Goal: Task Accomplishment & Management: Manage account settings

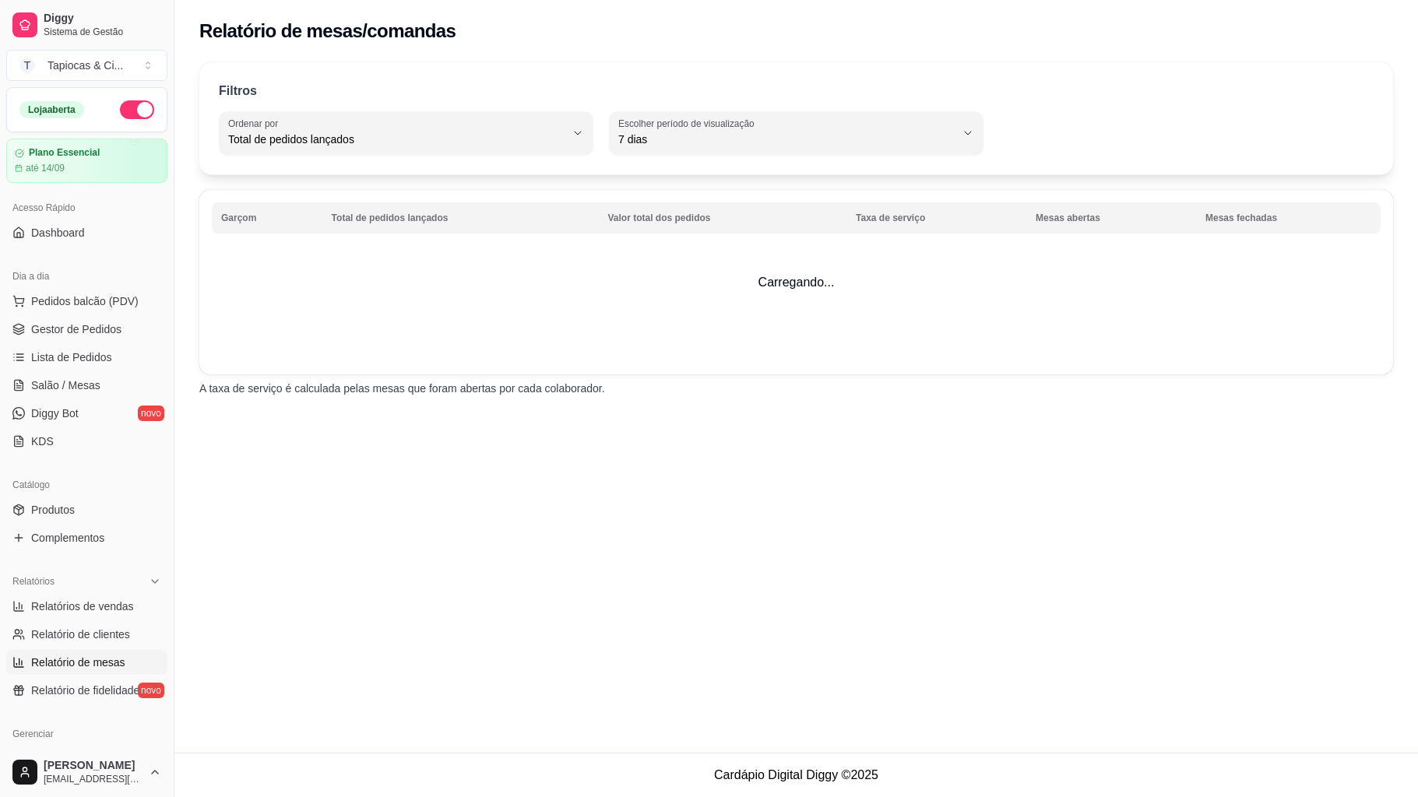
select select "TOTAL_OF_ORDERS"
select select "7"
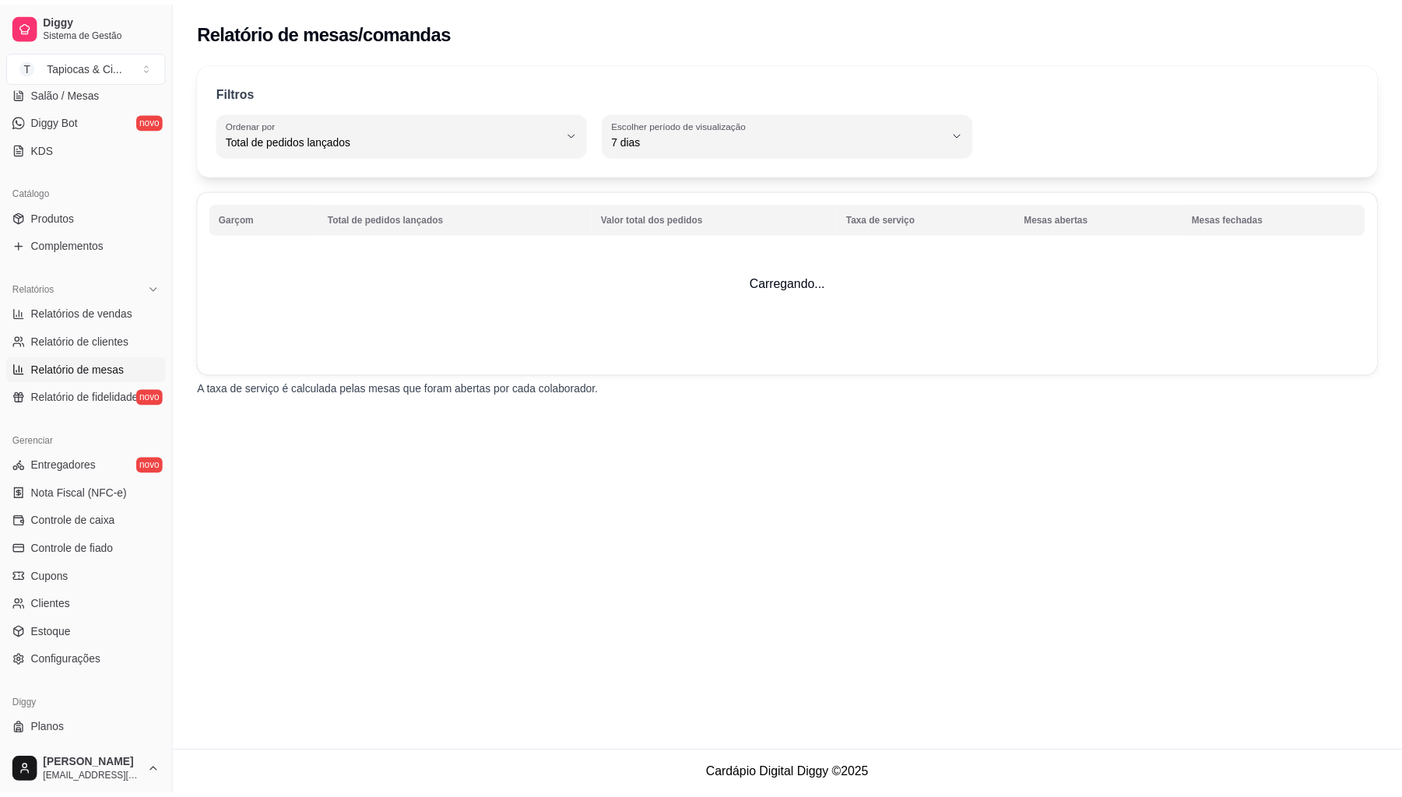
scroll to position [324, 0]
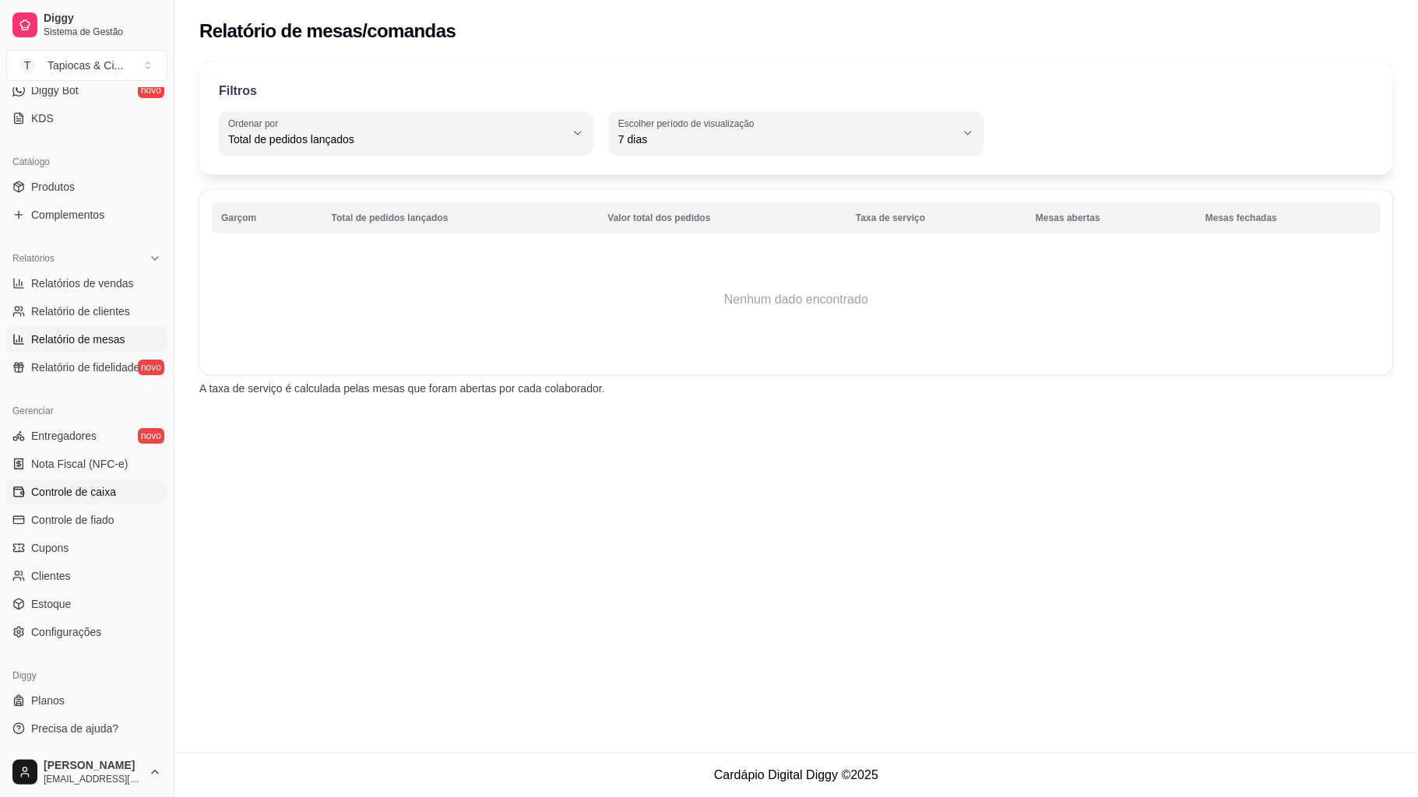
click at [84, 494] on span "Controle de caixa" at bounding box center [73, 492] width 85 height 16
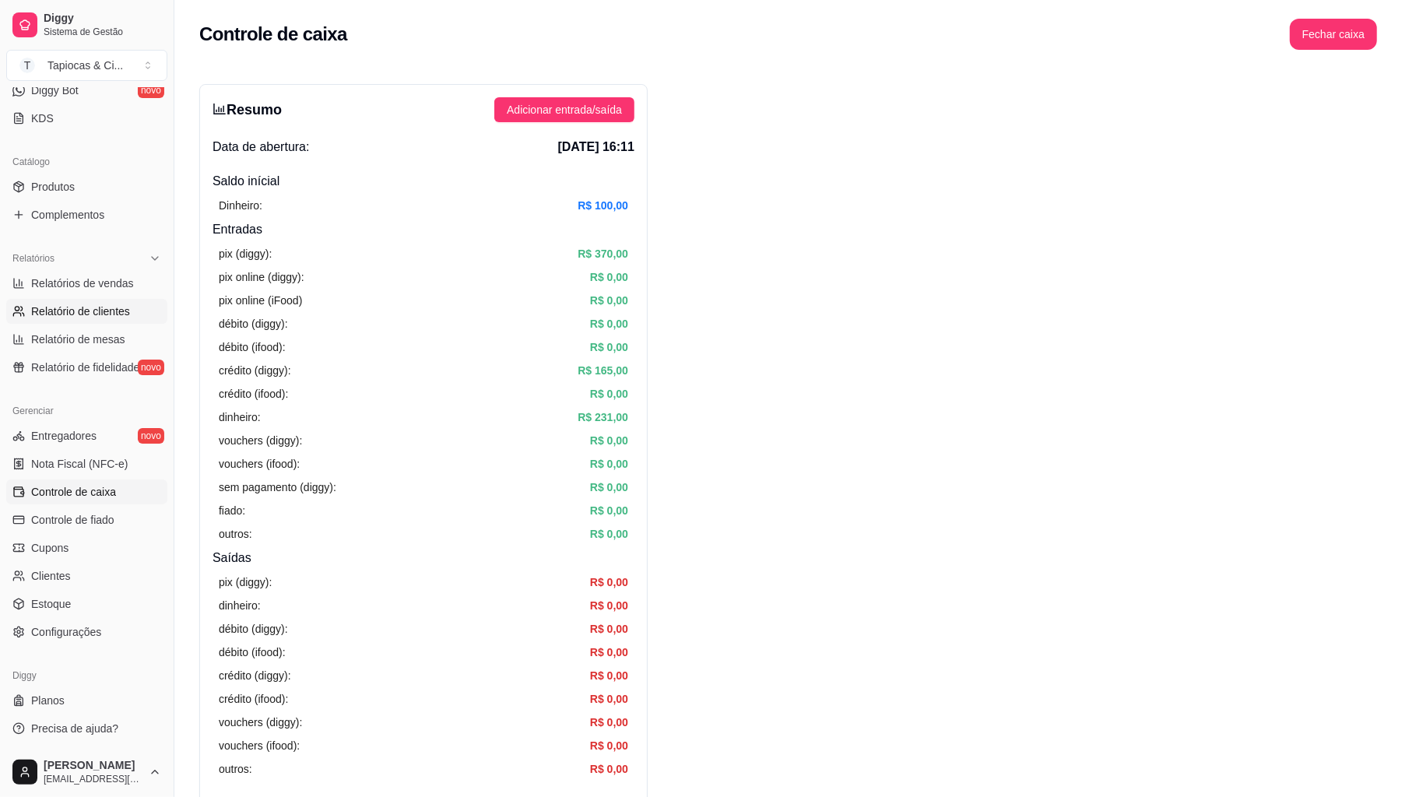
click at [19, 315] on icon at bounding box center [18, 311] width 12 height 12
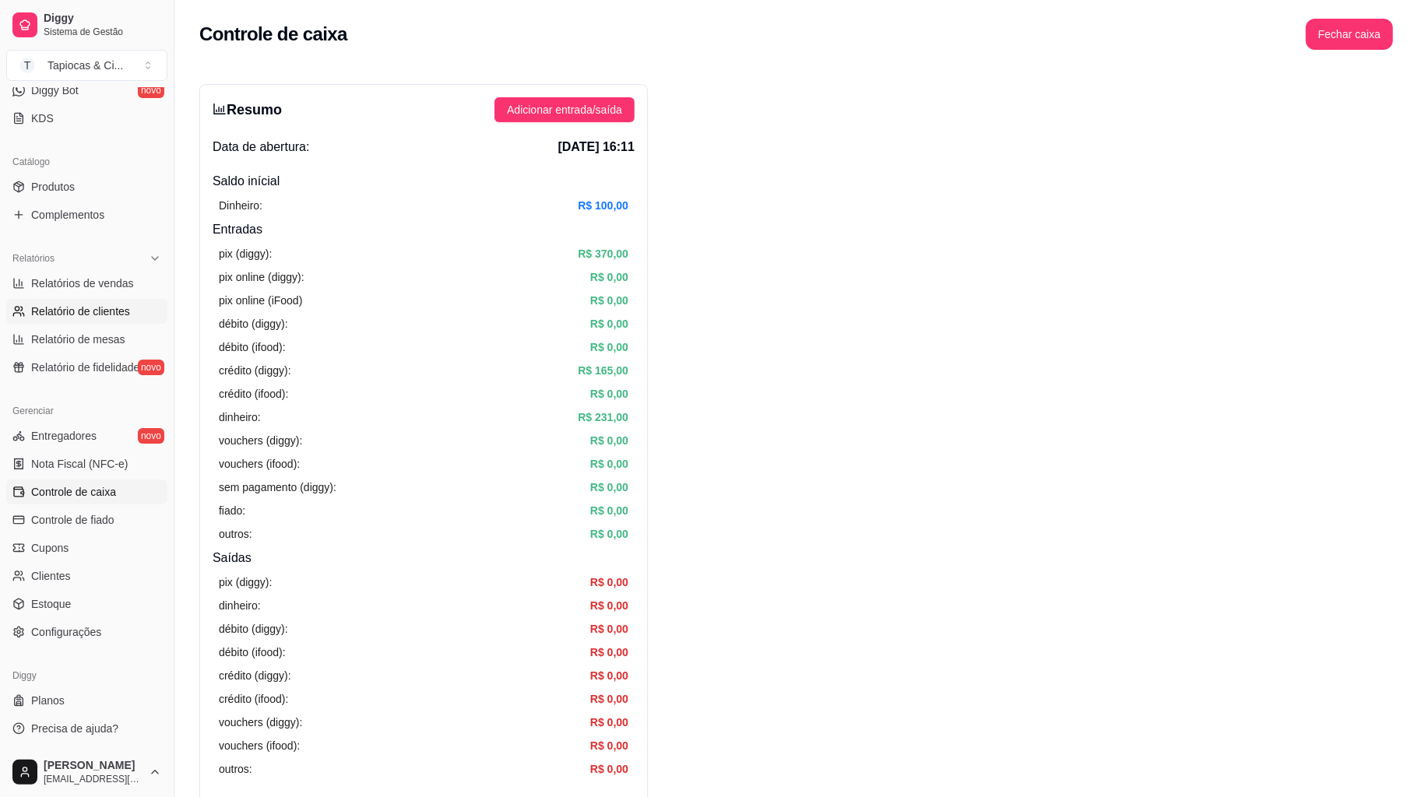
select select "30"
select select "HIGHEST_TOTAL_SPENT_WITH_ORDERS"
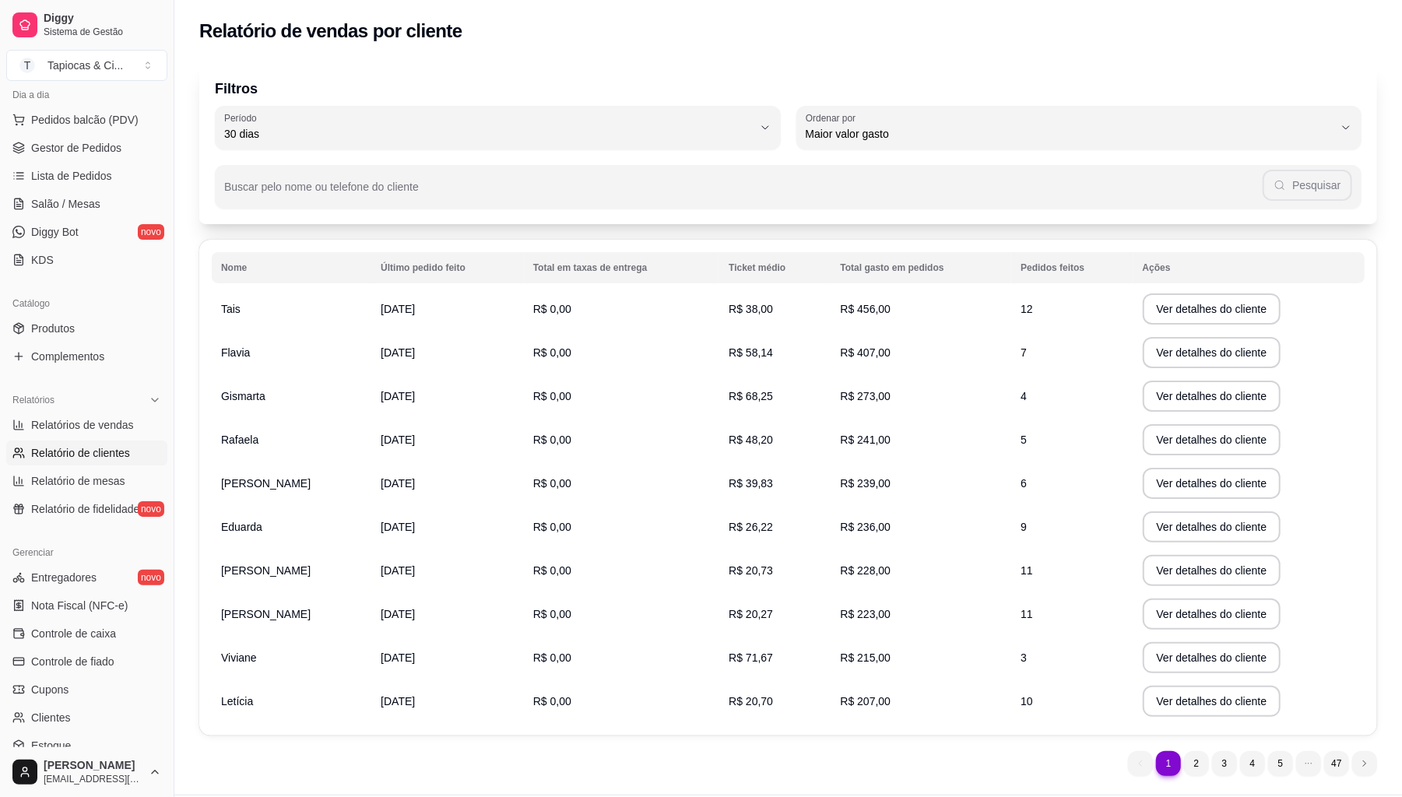
scroll to position [324, 0]
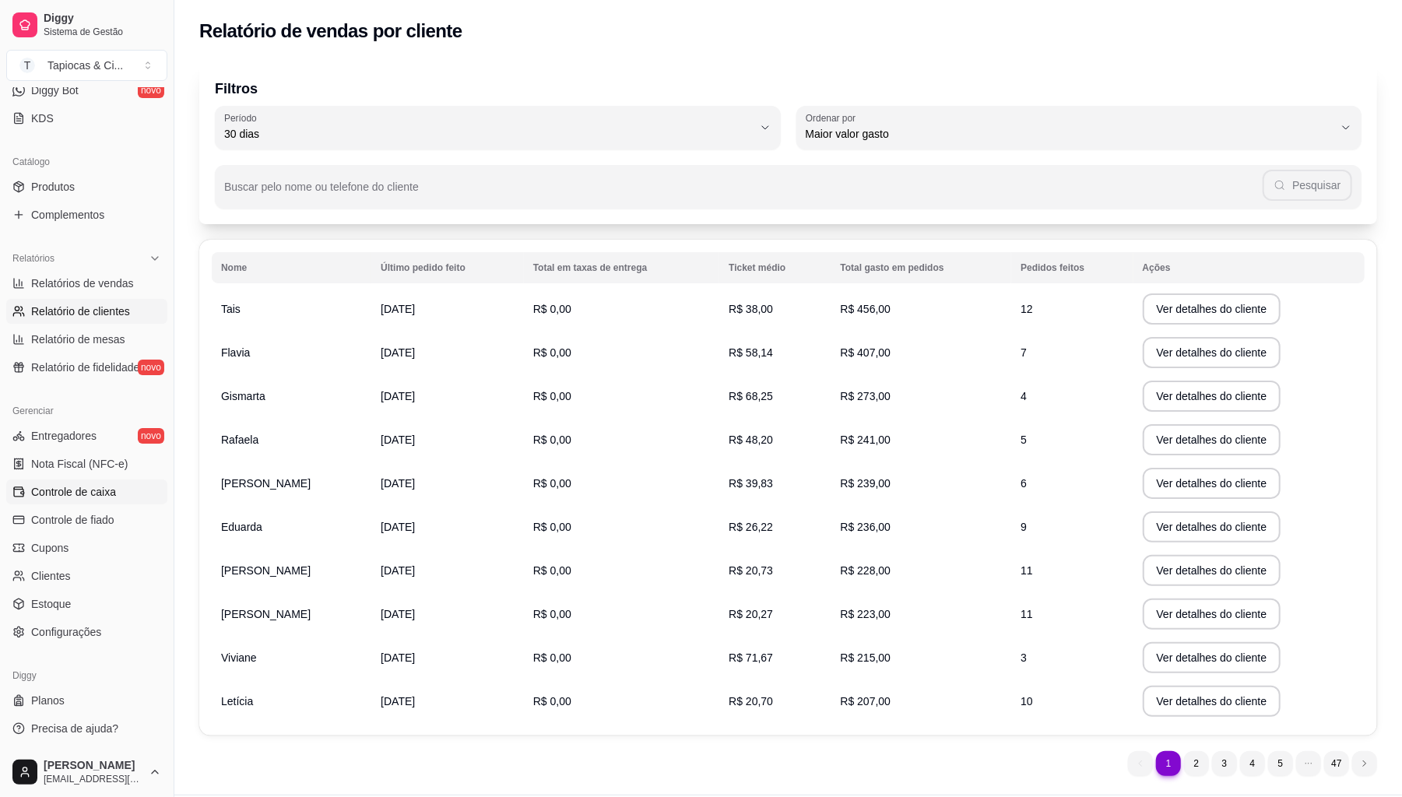
click at [69, 483] on link "Controle de caixa" at bounding box center [86, 492] width 161 height 25
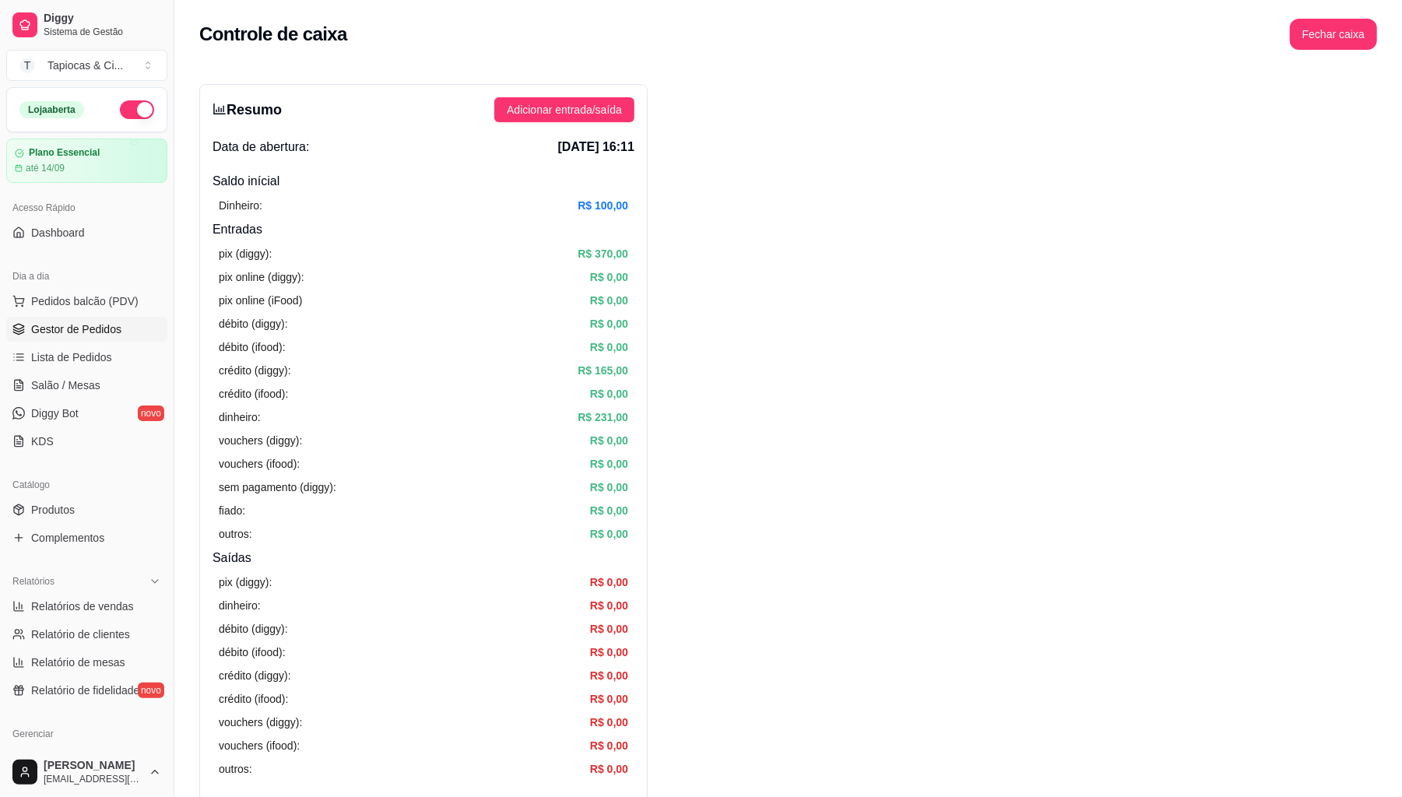
click at [84, 327] on span "Gestor de Pedidos" at bounding box center [76, 329] width 90 height 16
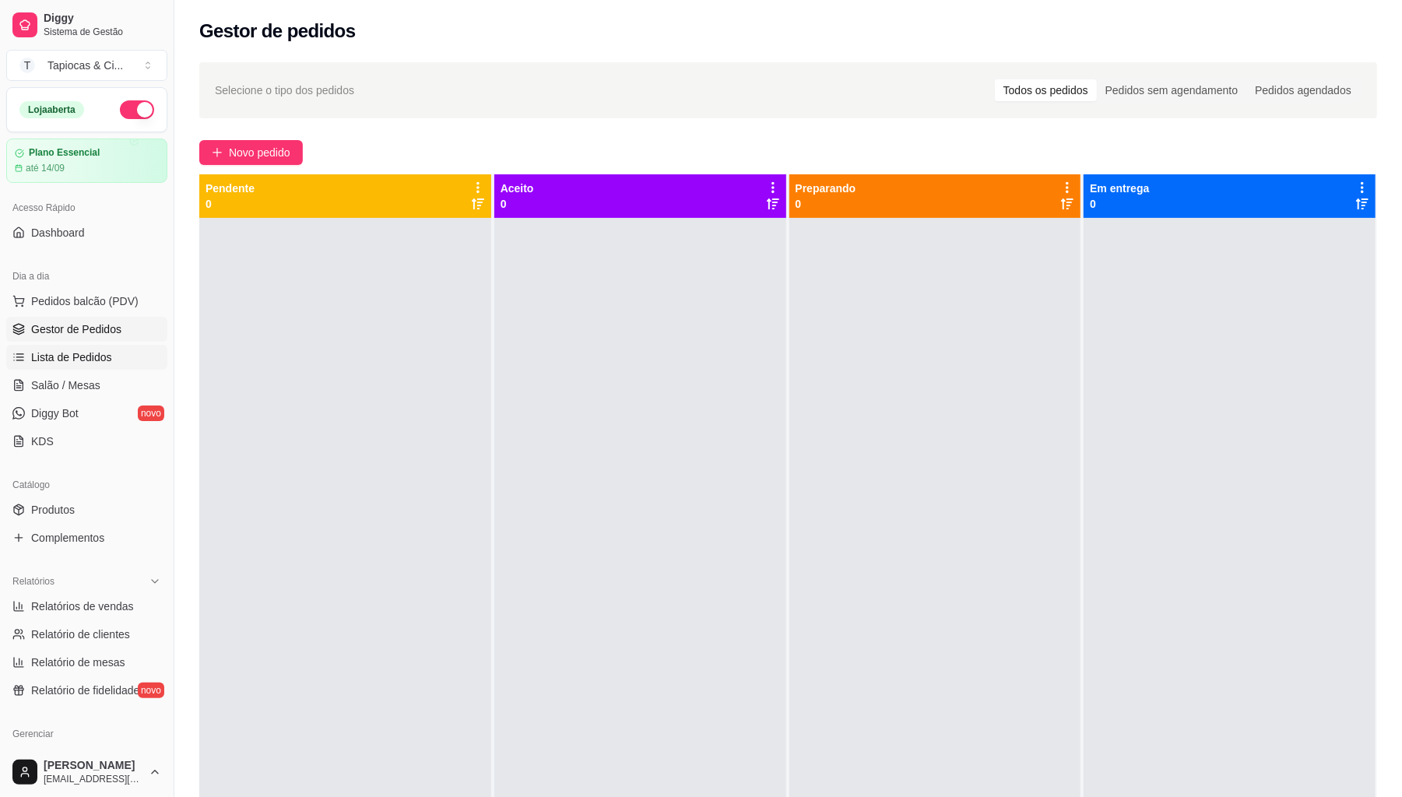
click at [61, 347] on link "Lista de Pedidos" at bounding box center [86, 357] width 161 height 25
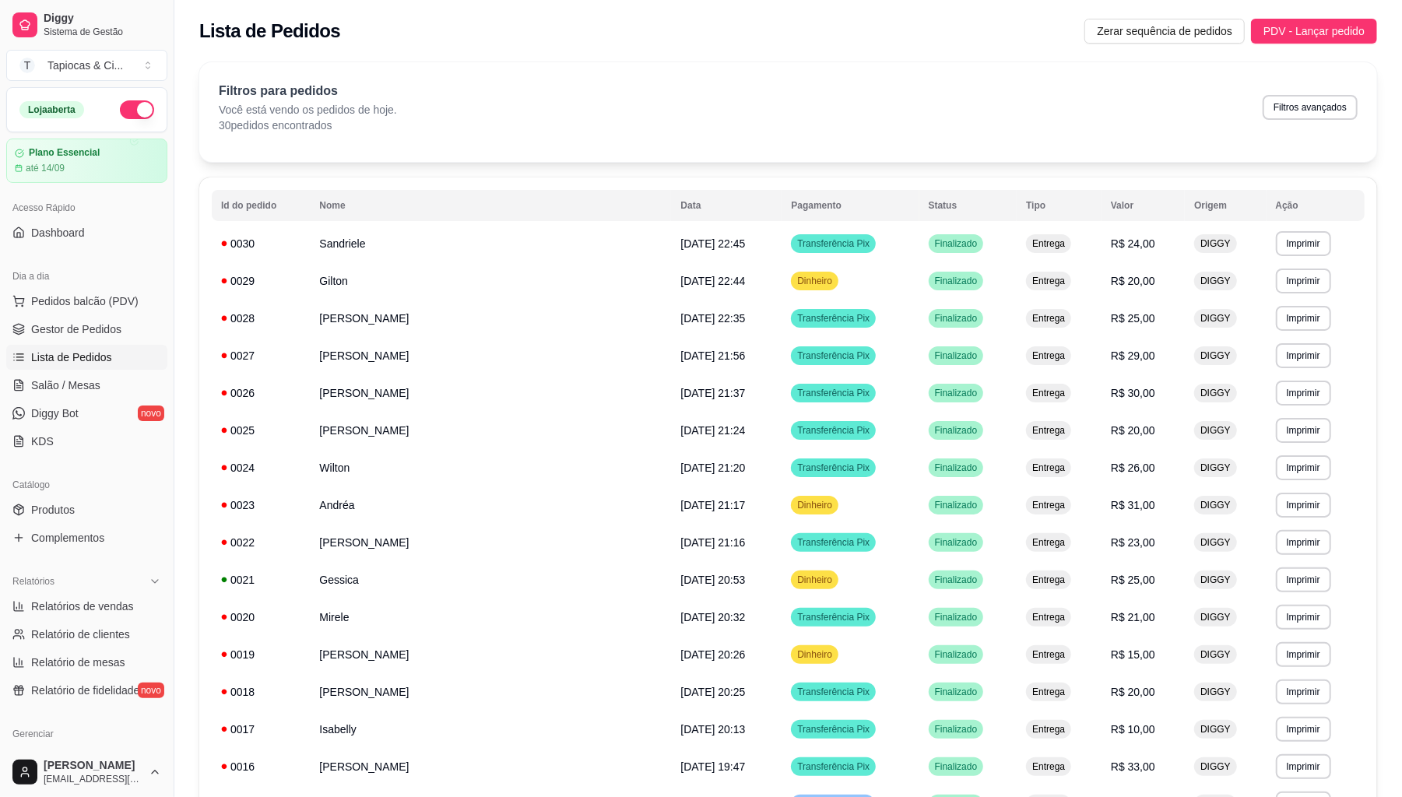
drag, startPoint x: 1184, startPoint y: 26, endPoint x: 1172, endPoint y: 51, distance: 27.5
click at [1183, 26] on span "Zerar sequência de pedidos" at bounding box center [1164, 31] width 135 height 17
click at [32, 338] on link "Gestor de Pedidos" at bounding box center [86, 329] width 161 height 25
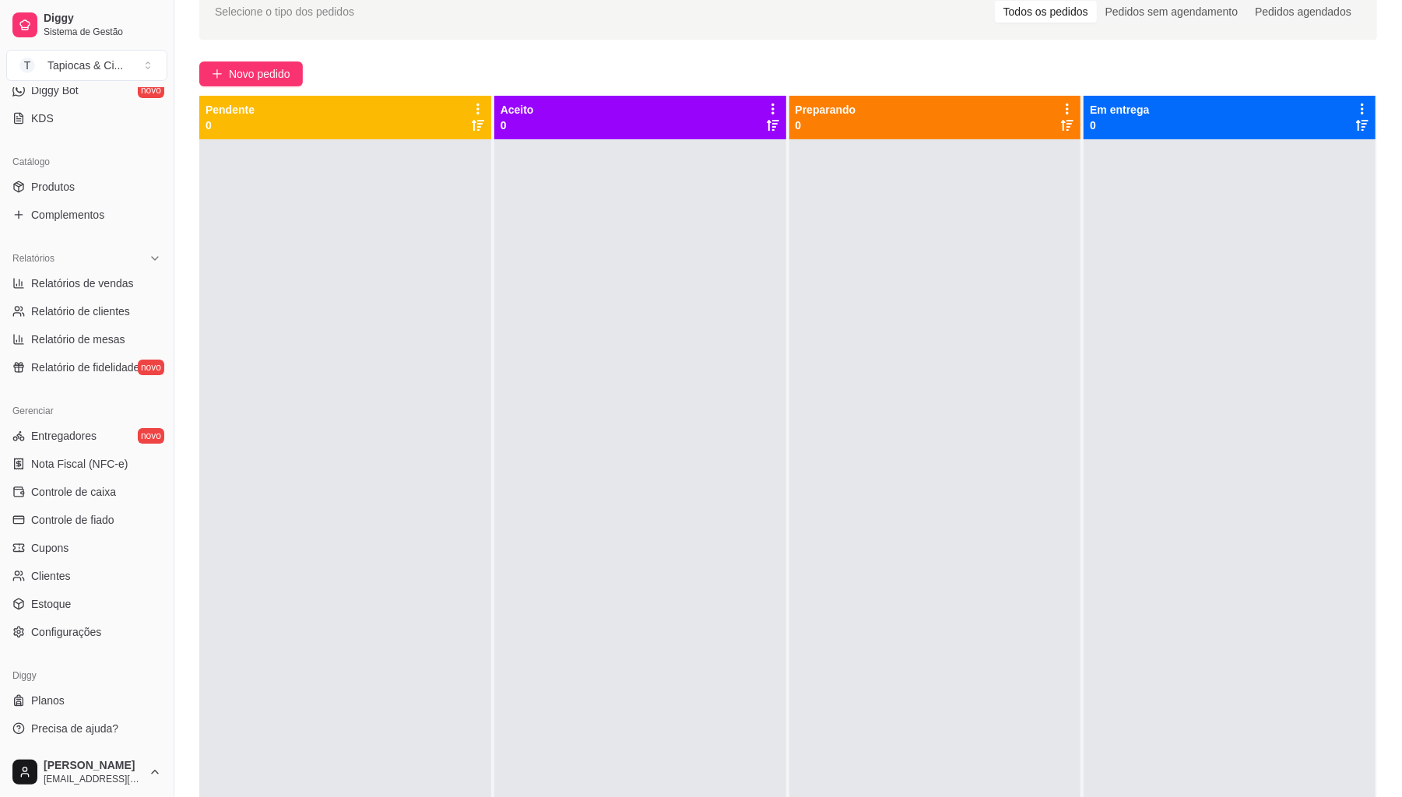
scroll to position [207, 0]
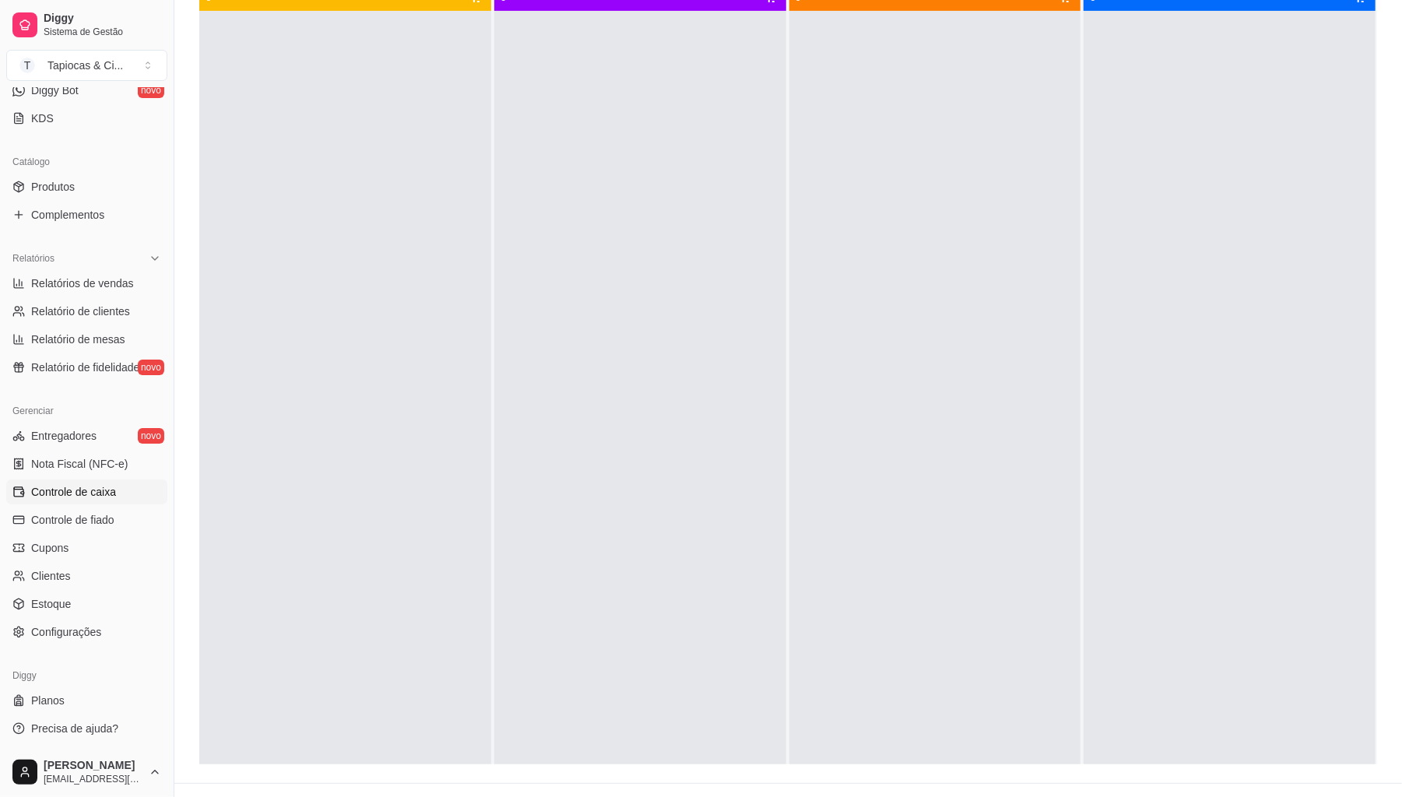
click at [69, 484] on span "Controle de caixa" at bounding box center [73, 492] width 85 height 16
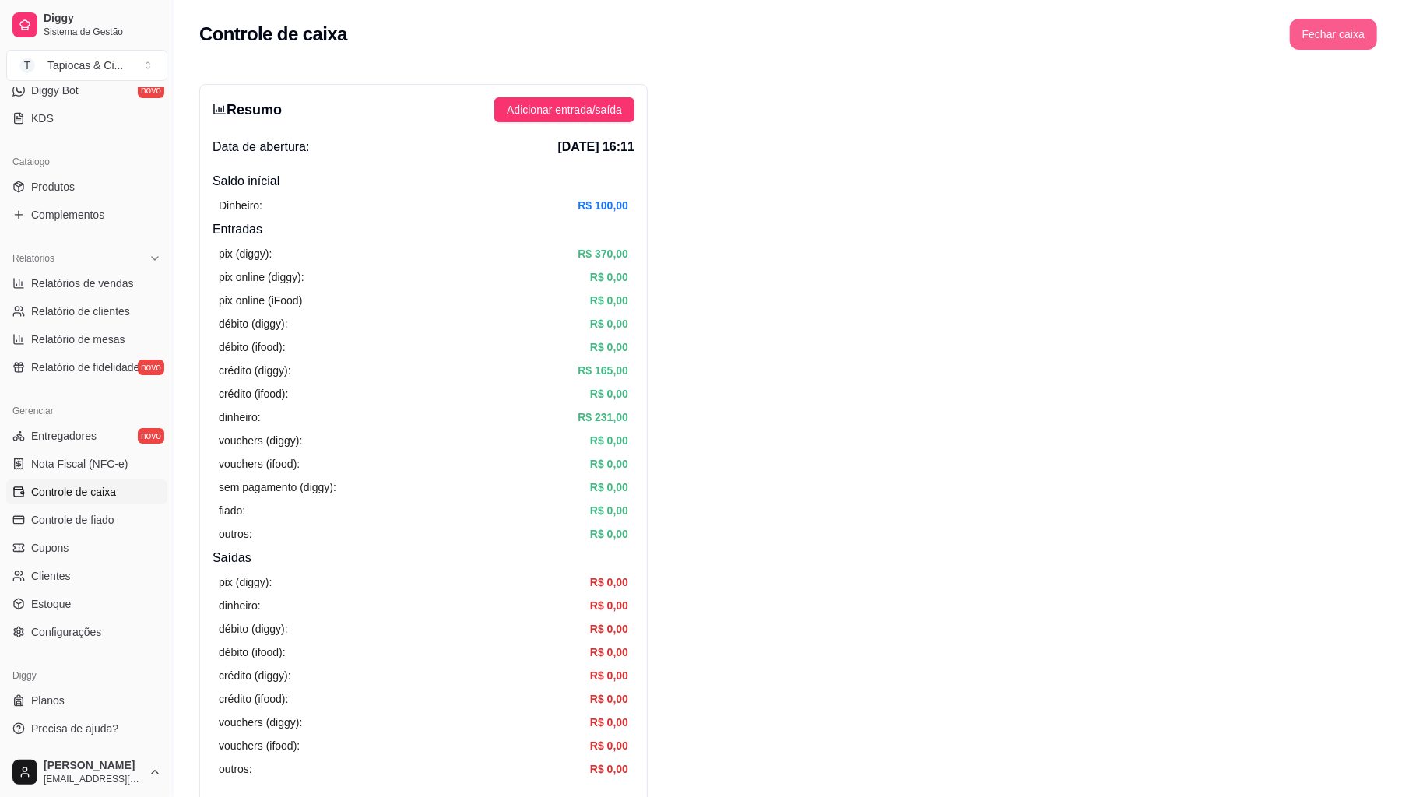
click at [1355, 40] on button "Fechar caixa" at bounding box center [1333, 34] width 87 height 31
click at [1368, 130] on span "Sim" at bounding box center [1377, 138] width 19 height 17
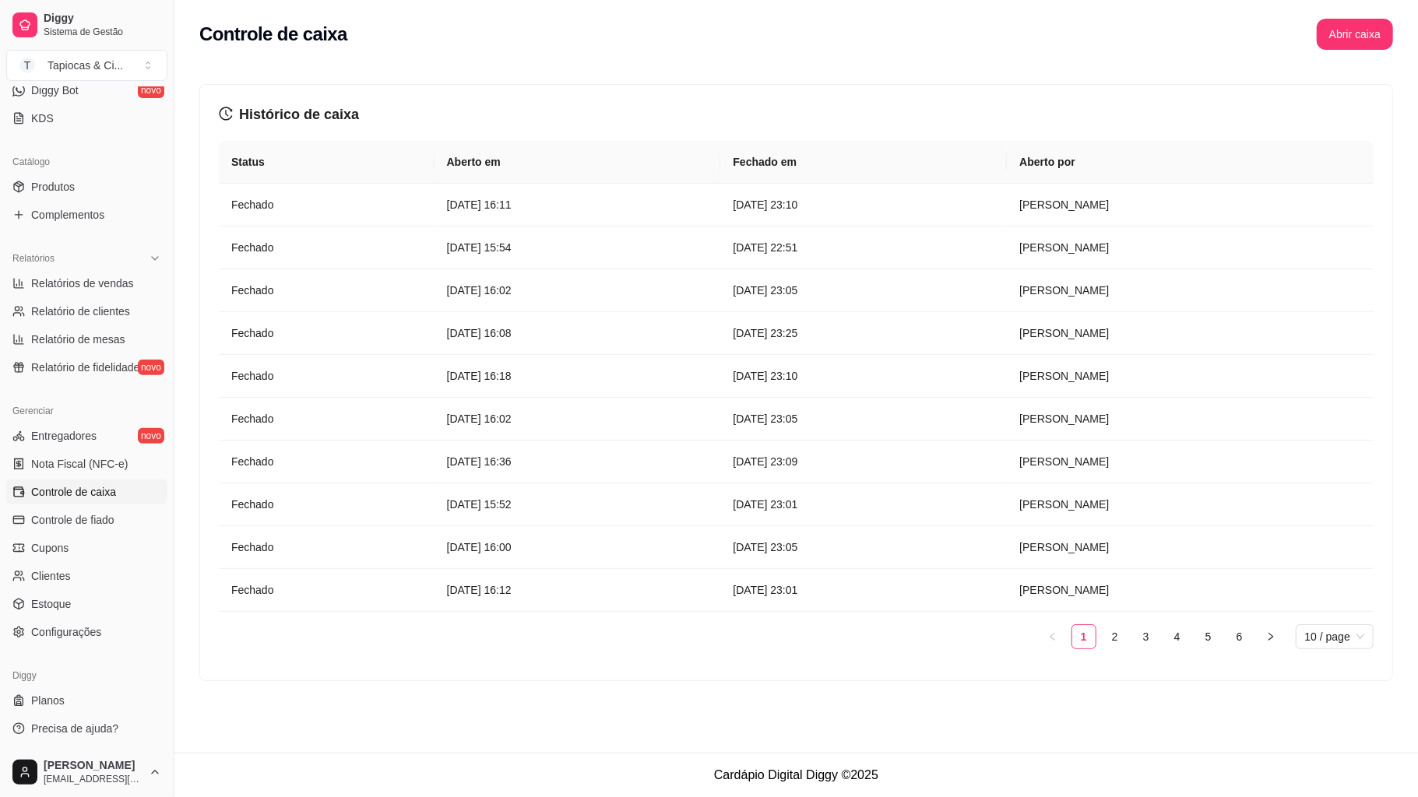
click at [1168, 41] on div "Controle de caixa Abrir caixa" at bounding box center [795, 34] width 1193 height 31
click at [1168, 36] on div "Controle de caixa Abrir caixa" at bounding box center [795, 34] width 1193 height 31
click at [1417, 0] on div "Controle de caixa Abrir caixa" at bounding box center [795, 29] width 1243 height 59
